Goal: Task Accomplishment & Management: Manage account settings

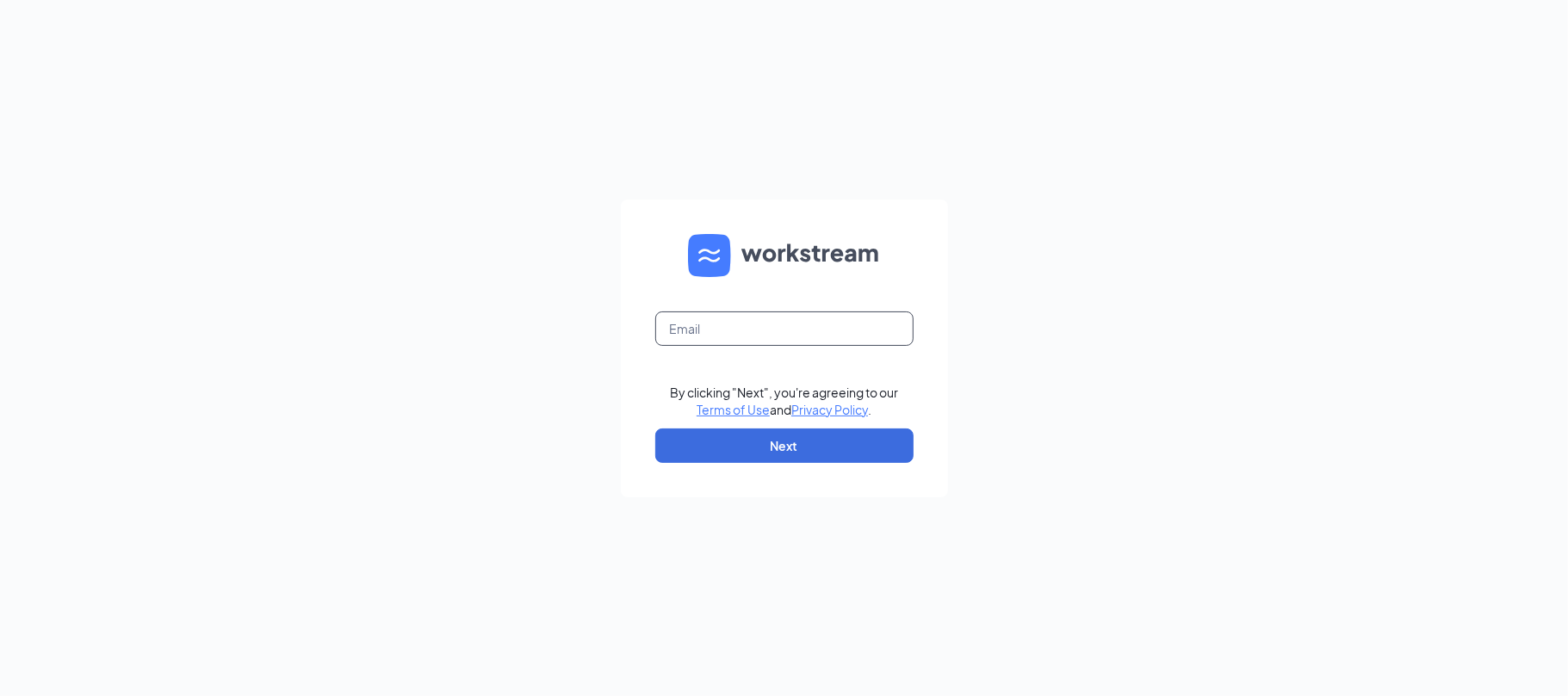
click at [763, 327] on input "text" at bounding box center [784, 328] width 258 height 34
type input "store537@chenegaih.com"
click at [762, 438] on button "Next" at bounding box center [784, 445] width 258 height 34
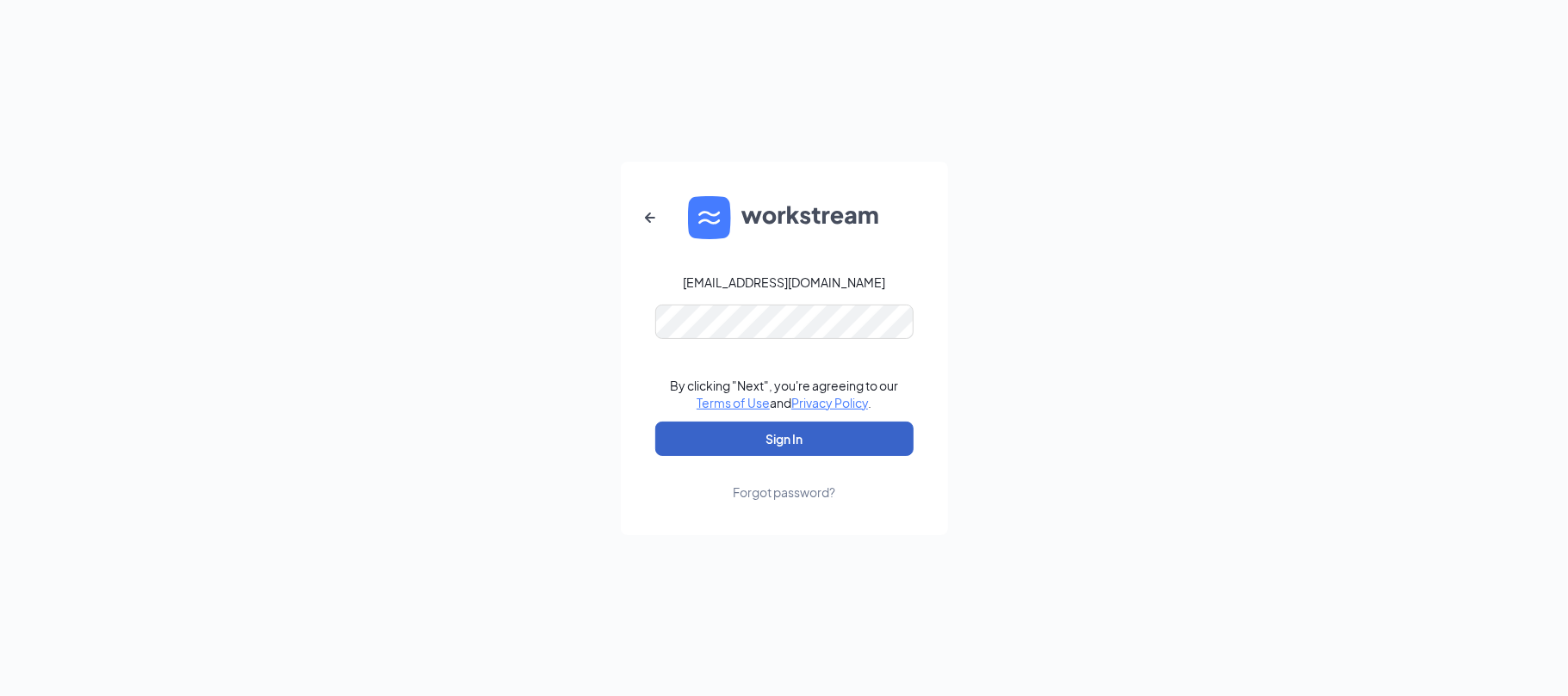
click at [758, 438] on button "Sign In" at bounding box center [784, 439] width 258 height 34
